Goal: Transaction & Acquisition: Purchase product/service

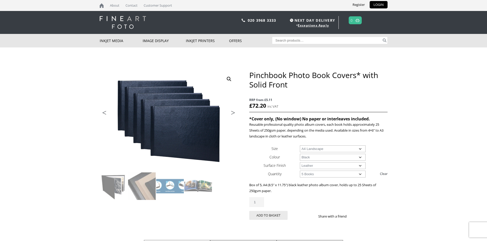
click at [318, 149] on select "Choose an option A4 Landscape" at bounding box center [333, 149] width 66 height 7
drag, startPoint x: 318, startPoint y: 149, endPoint x: 320, endPoint y: 154, distance: 5.3
click at [318, 149] on select "Choose an option A4 Landscape" at bounding box center [333, 149] width 66 height 7
click at [320, 158] on select "Choose an option Black" at bounding box center [333, 157] width 66 height 7
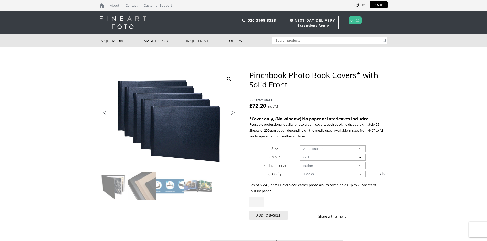
click at [320, 166] on select "Choose an option Leather" at bounding box center [333, 165] width 66 height 7
click at [269, 124] on p "Reusable professional quality photo album covers, each book holds approximately…" at bounding box center [318, 131] width 138 height 18
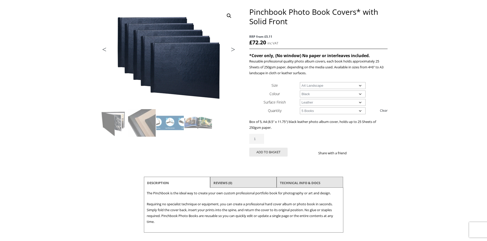
scroll to position [64, 0]
click at [347, 112] on select "Choose an option 1 Book 5 Books" at bounding box center [333, 110] width 66 height 7
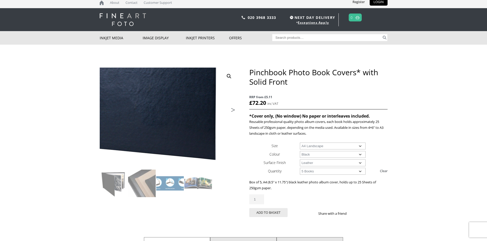
scroll to position [0, 0]
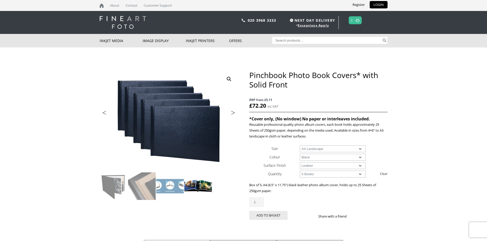
click at [197, 187] on img at bounding box center [198, 187] width 28 height 28
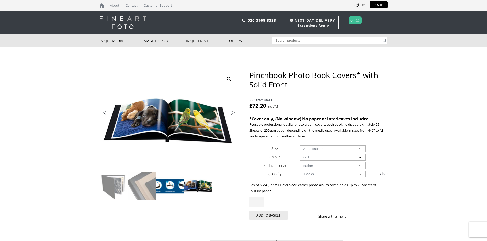
click at [174, 189] on img at bounding box center [170, 187] width 28 height 28
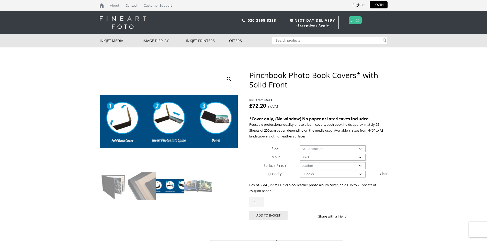
click at [313, 147] on select "Choose an option A4 Landscape" at bounding box center [333, 149] width 66 height 7
click at [315, 133] on p "Reusable professional quality photo album covers, each book holds approximately…" at bounding box center [318, 131] width 138 height 18
